Goal: Task Accomplishment & Management: Complete application form

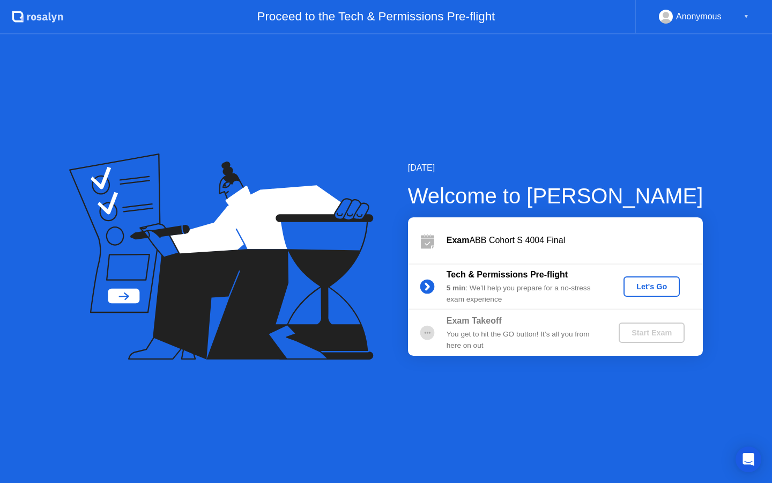
click at [668, 286] on div "Let's Go" at bounding box center [652, 286] width 48 height 9
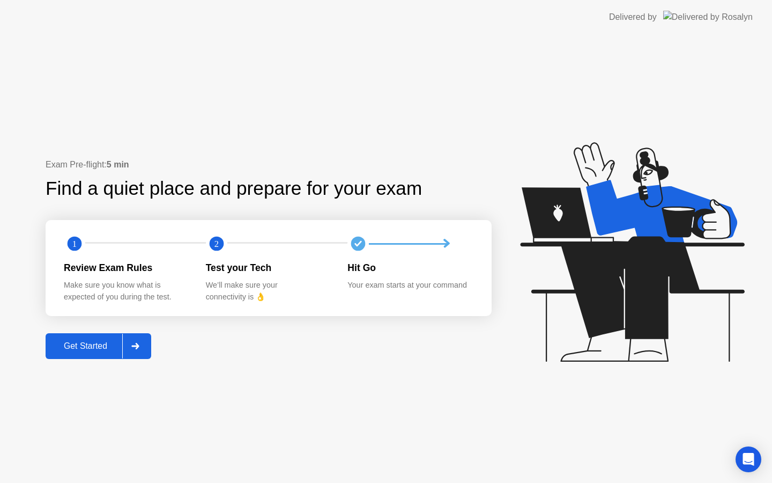
click at [71, 344] on div "Get Started" at bounding box center [85, 346] width 73 height 10
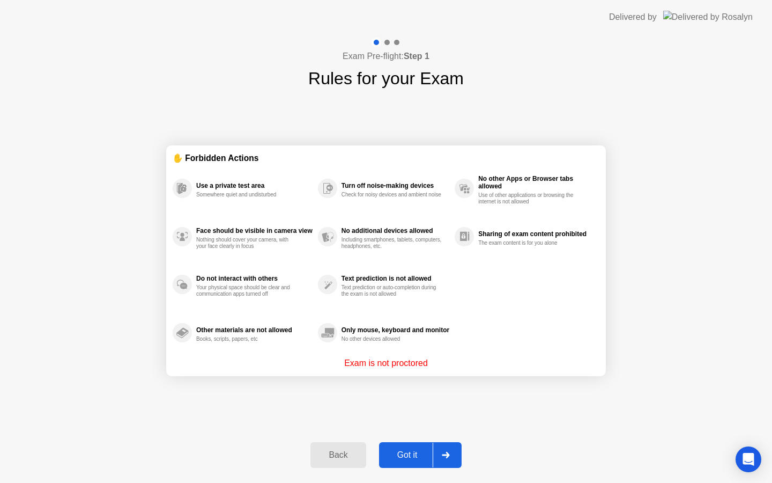
click at [410, 455] on div "Got it" at bounding box center [407, 455] width 50 height 10
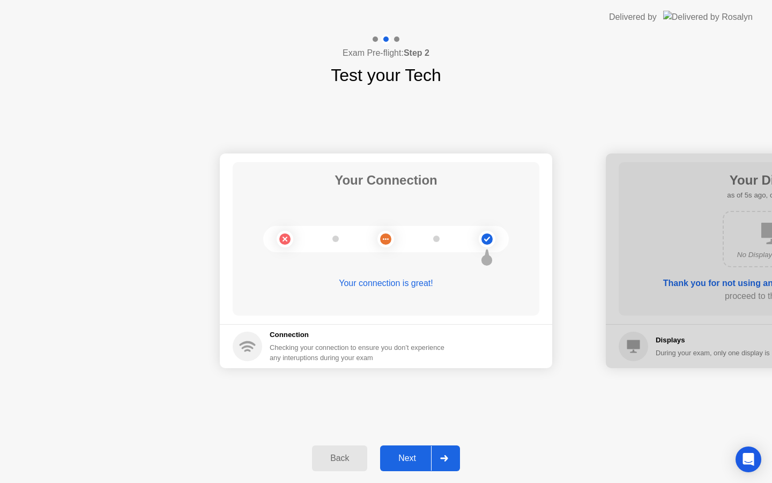
click at [420, 457] on div "Next" at bounding box center [407, 458] width 48 height 10
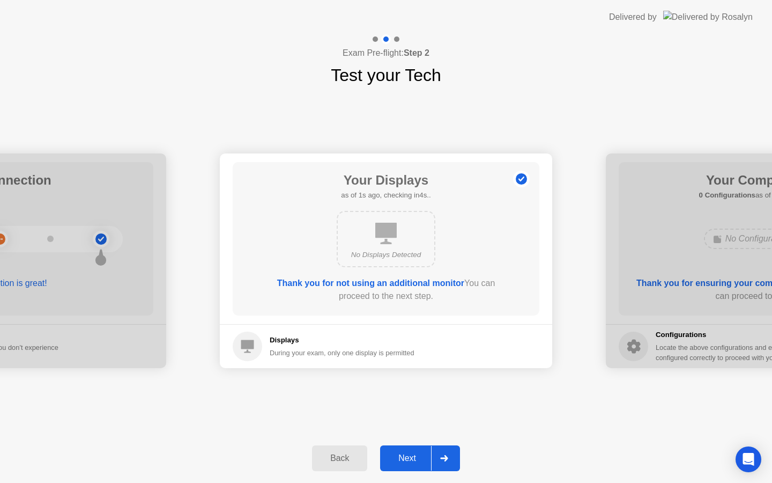
click at [420, 457] on div "Next" at bounding box center [407, 458] width 48 height 10
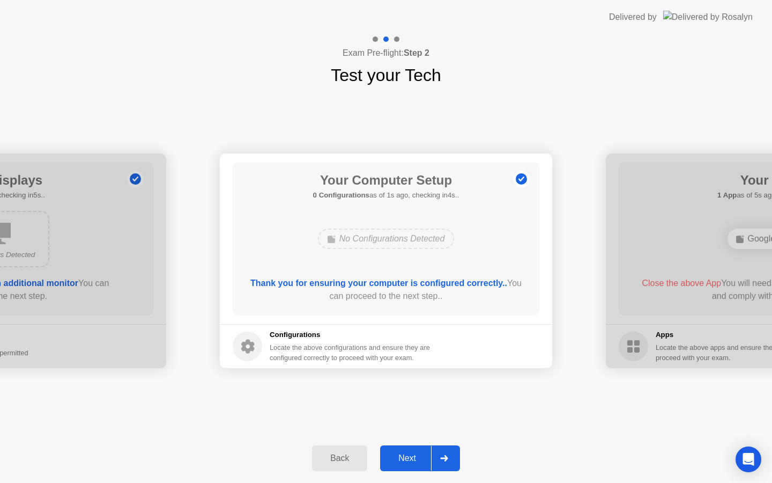
click at [420, 457] on div "Next" at bounding box center [407, 458] width 48 height 10
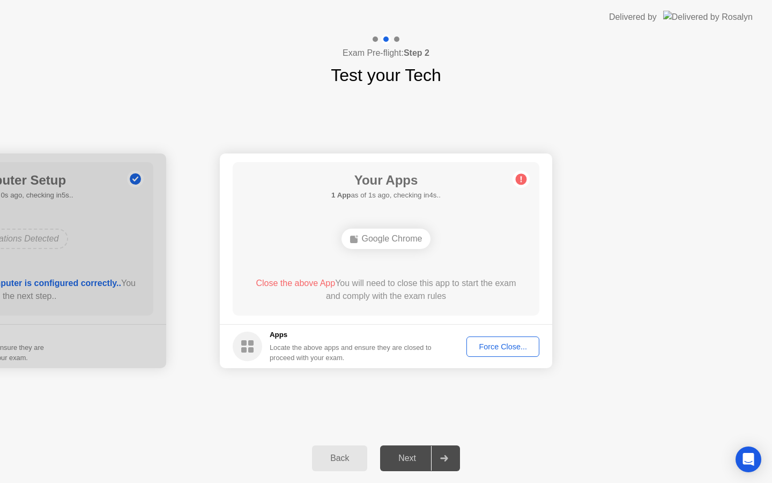
click at [507, 342] on div "Force Close..." at bounding box center [502, 346] width 65 height 9
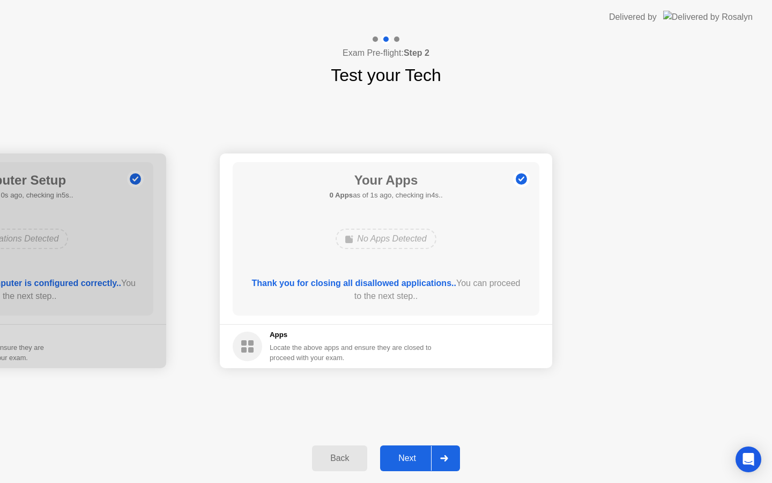
click at [417, 454] on div "Next" at bounding box center [407, 458] width 48 height 10
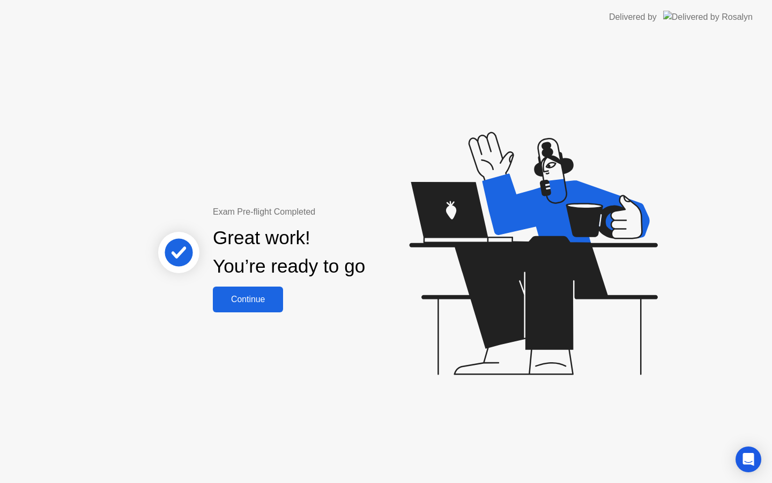
click at [257, 299] on div "Continue" at bounding box center [248, 299] width 64 height 10
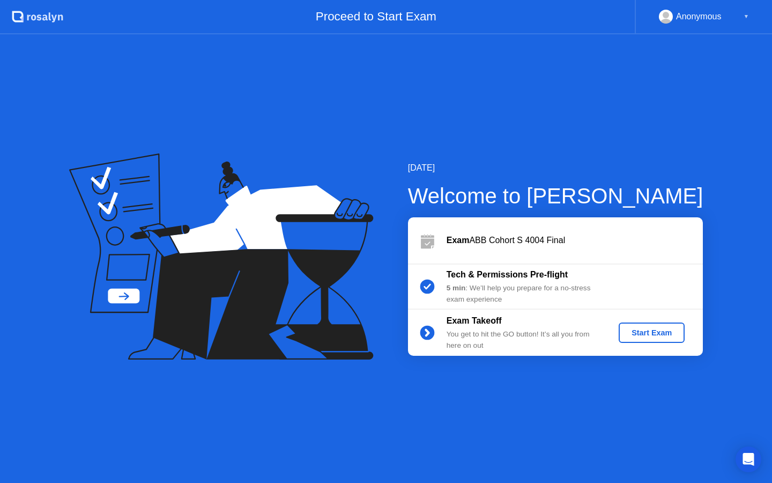
click at [649, 331] on div "Start Exam" at bounding box center [651, 332] width 57 height 9
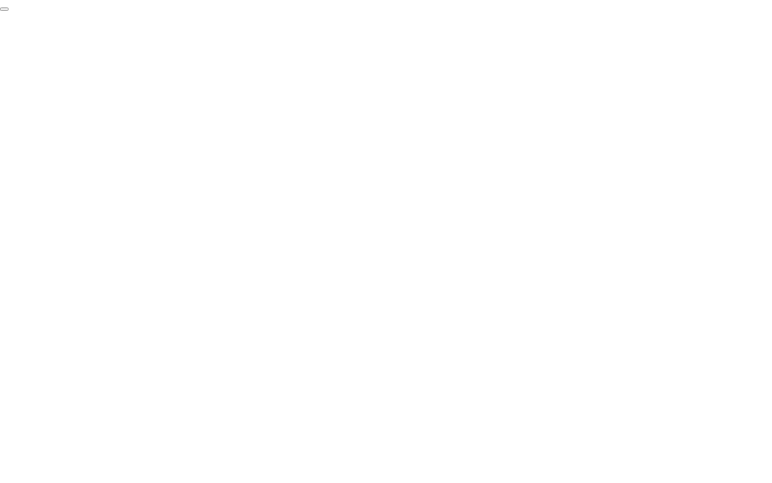
click at [9, 11] on button "End Proctoring Session" at bounding box center [4, 9] width 9 height 3
